Goal: Information Seeking & Learning: Learn about a topic

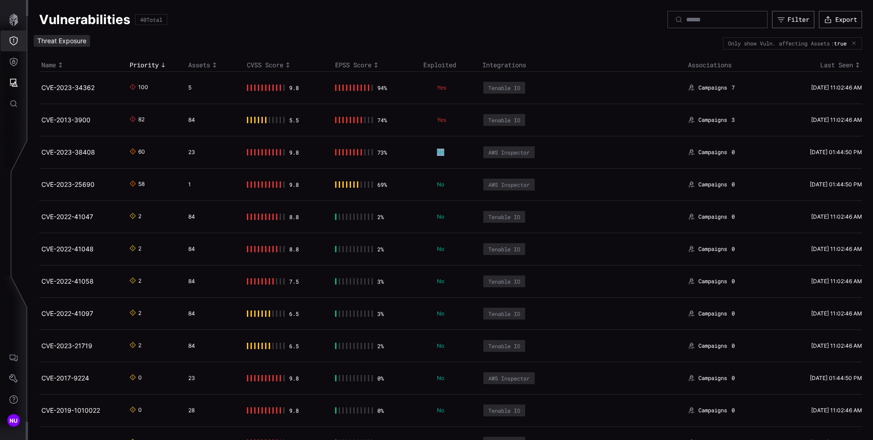
click at [18, 45] on button "Threat Exposure" at bounding box center [13, 40] width 26 height 21
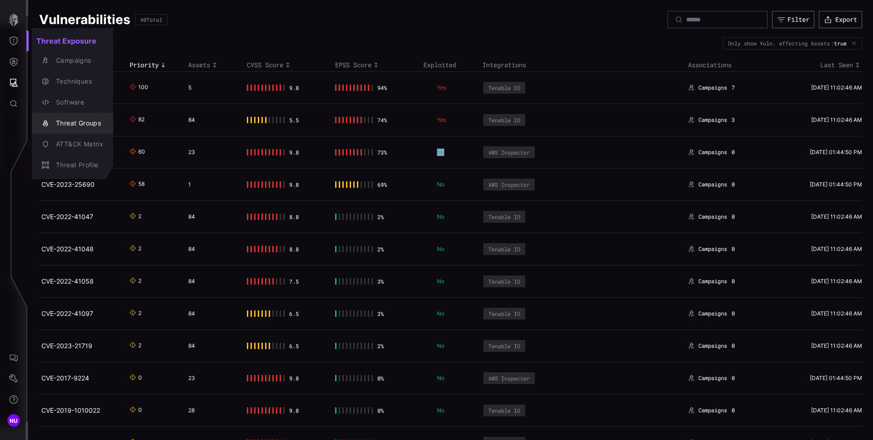
click at [82, 127] on div "Threat Groups" at bounding box center [77, 123] width 52 height 11
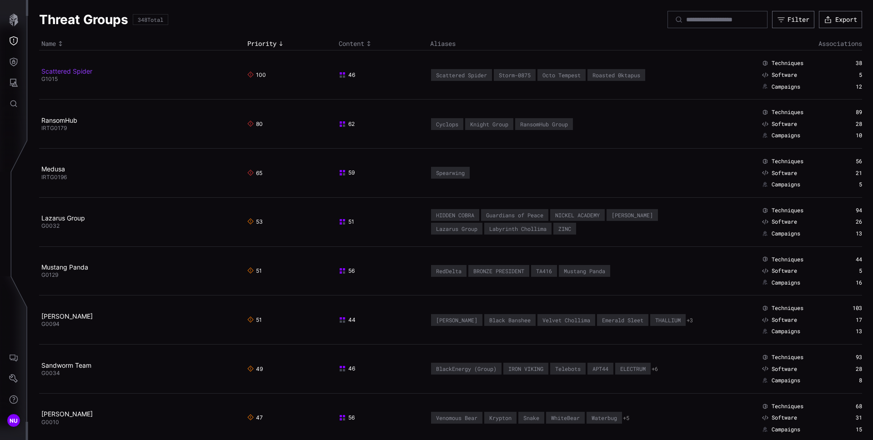
click at [92, 74] on h2 "Scattered Spider" at bounding box center [138, 71] width 195 height 8
click at [72, 74] on link "Scattered Spider" at bounding box center [66, 71] width 51 height 8
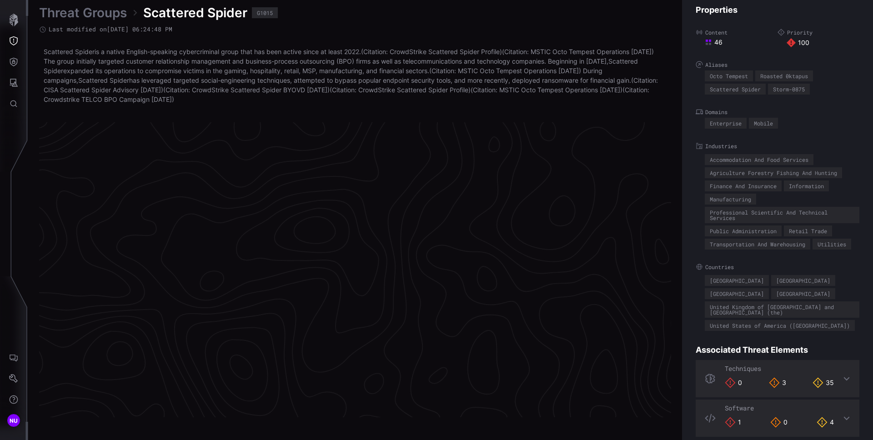
scroll to position [1903, 370]
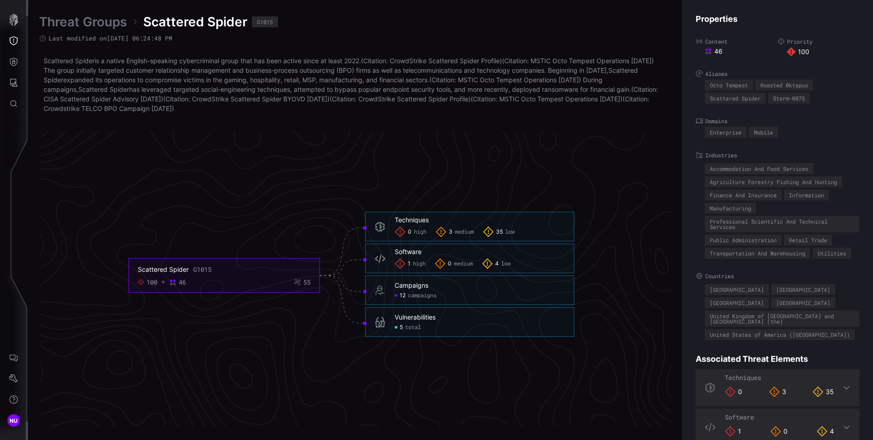
click at [426, 322] on div "Vulnerabilities 5 total" at bounding box center [480, 322] width 170 height 18
click at [408, 330] on span "total" at bounding box center [413, 327] width 16 height 7
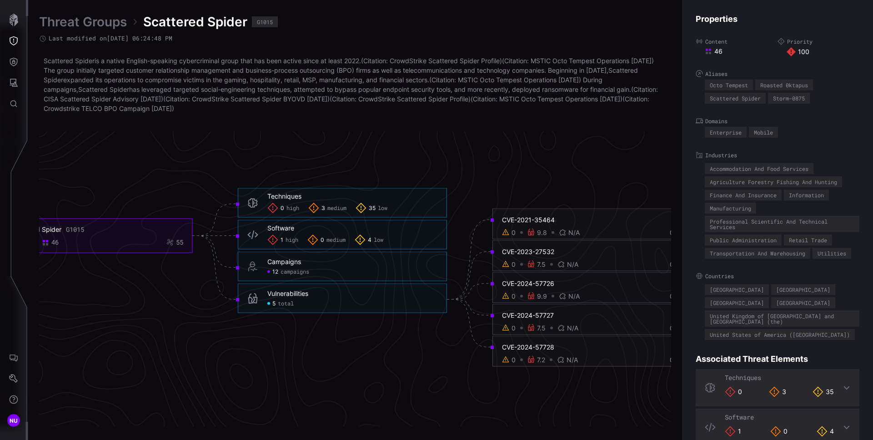
click at [542, 221] on div "CVE-2021-35464" at bounding box center [588, 220] width 172 height 8
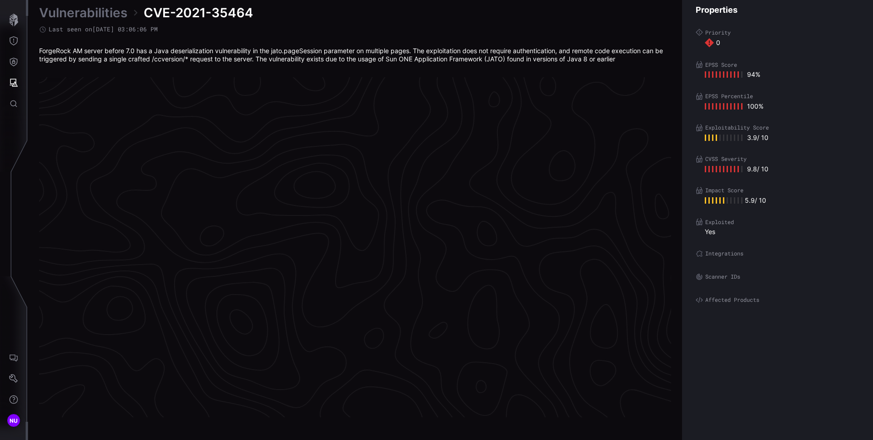
scroll to position [1880, 370]
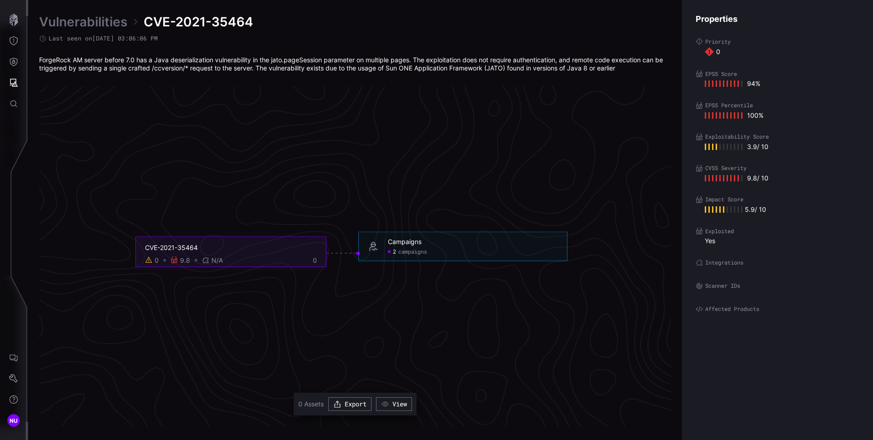
click at [535, 12] on div "Vulnerabilities CVE-2021-35464 Last seen on [DATE] 03:06:06 PM ForgeRock AM ser…" at bounding box center [450, 220] width 845 height 440
